Goal: Task Accomplishment & Management: Complete application form

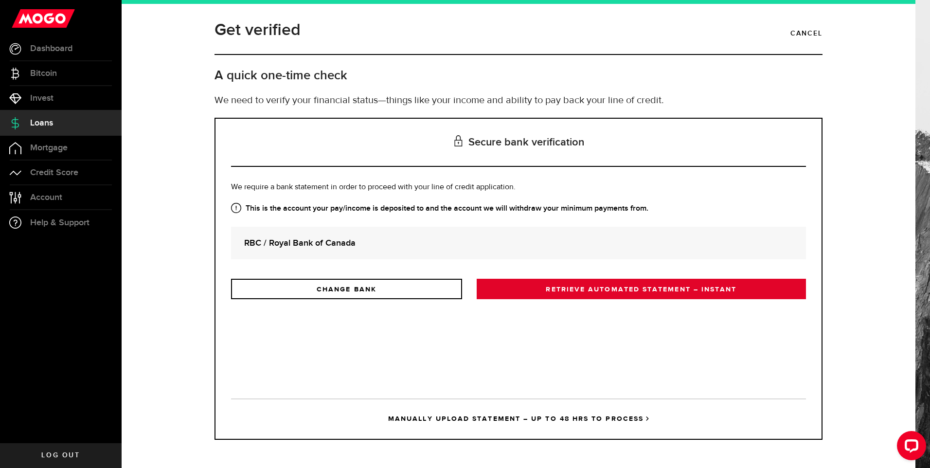
click at [566, 290] on link "RETRIEVE AUTOMATED STATEMENT – INSTANT" at bounding box center [640, 289] width 329 height 20
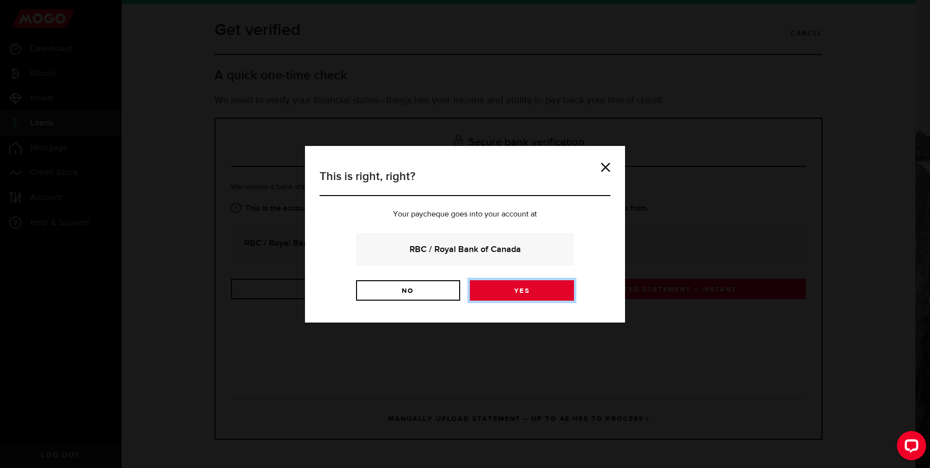
click at [512, 295] on link "Yes" at bounding box center [522, 290] width 104 height 20
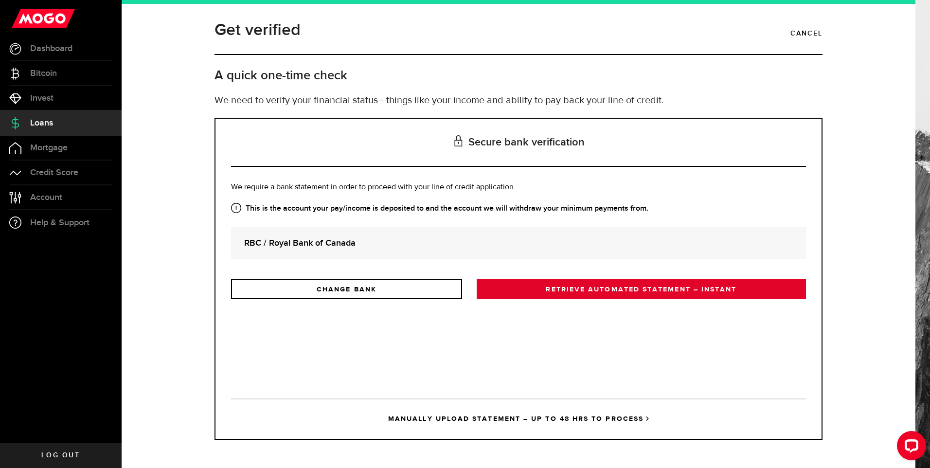
click at [615, 291] on link "RETRIEVE AUTOMATED STATEMENT – INSTANT" at bounding box center [640, 289] width 329 height 20
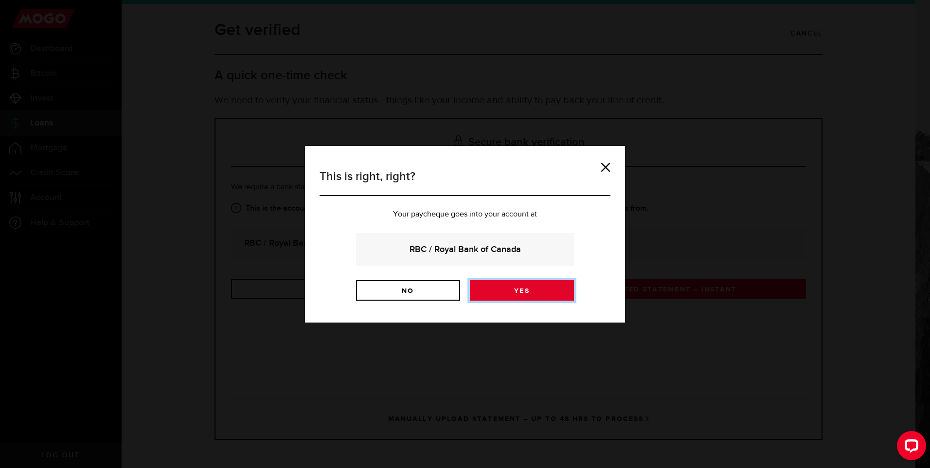
click at [511, 287] on link "Yes" at bounding box center [522, 290] width 104 height 20
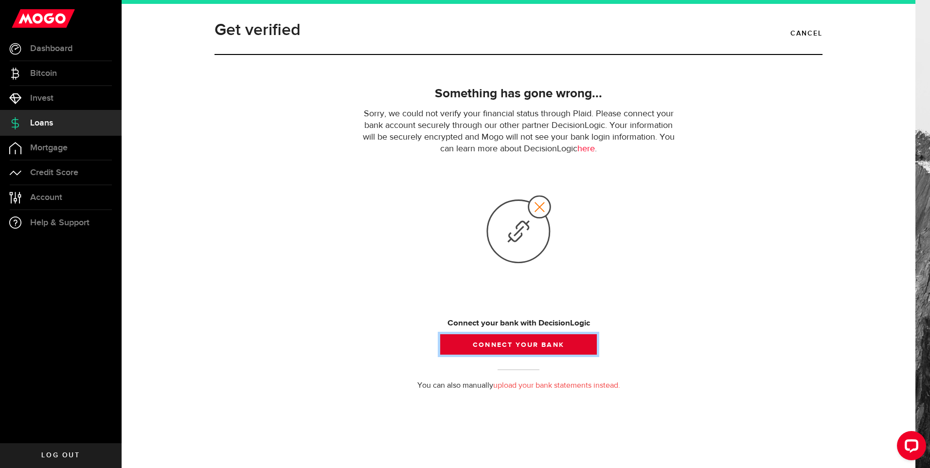
click at [526, 348] on button "Connect your bank" at bounding box center [518, 344] width 157 height 20
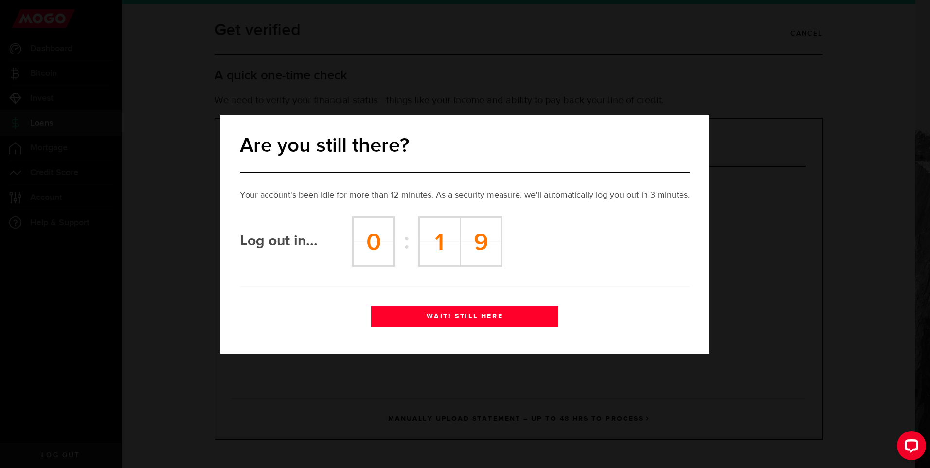
click at [471, 317] on button "WAIT! STILL HERE" at bounding box center [464, 316] width 187 height 20
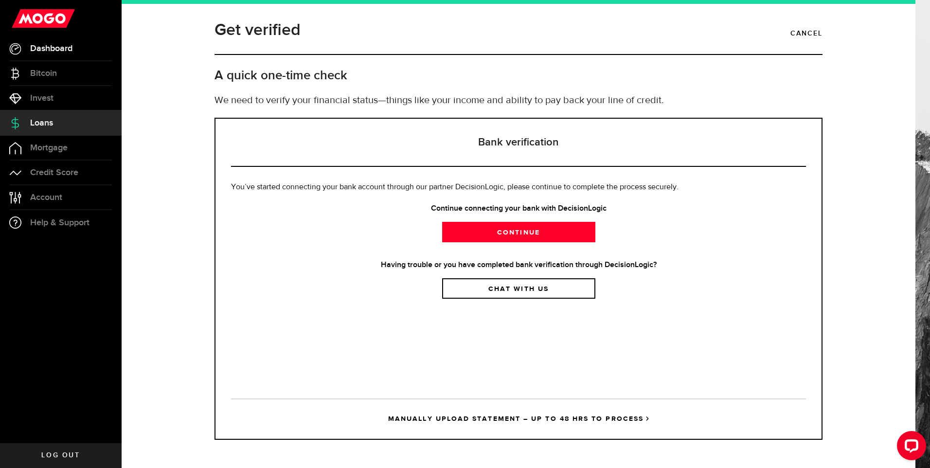
click at [76, 54] on link "Dashboard" at bounding box center [61, 48] width 122 height 24
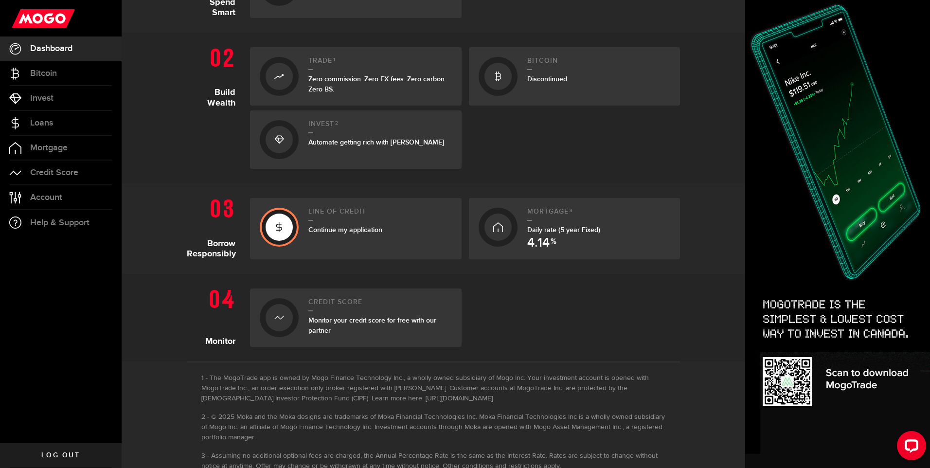
scroll to position [292, 0]
